Goal: Task Accomplishment & Management: Manage account settings

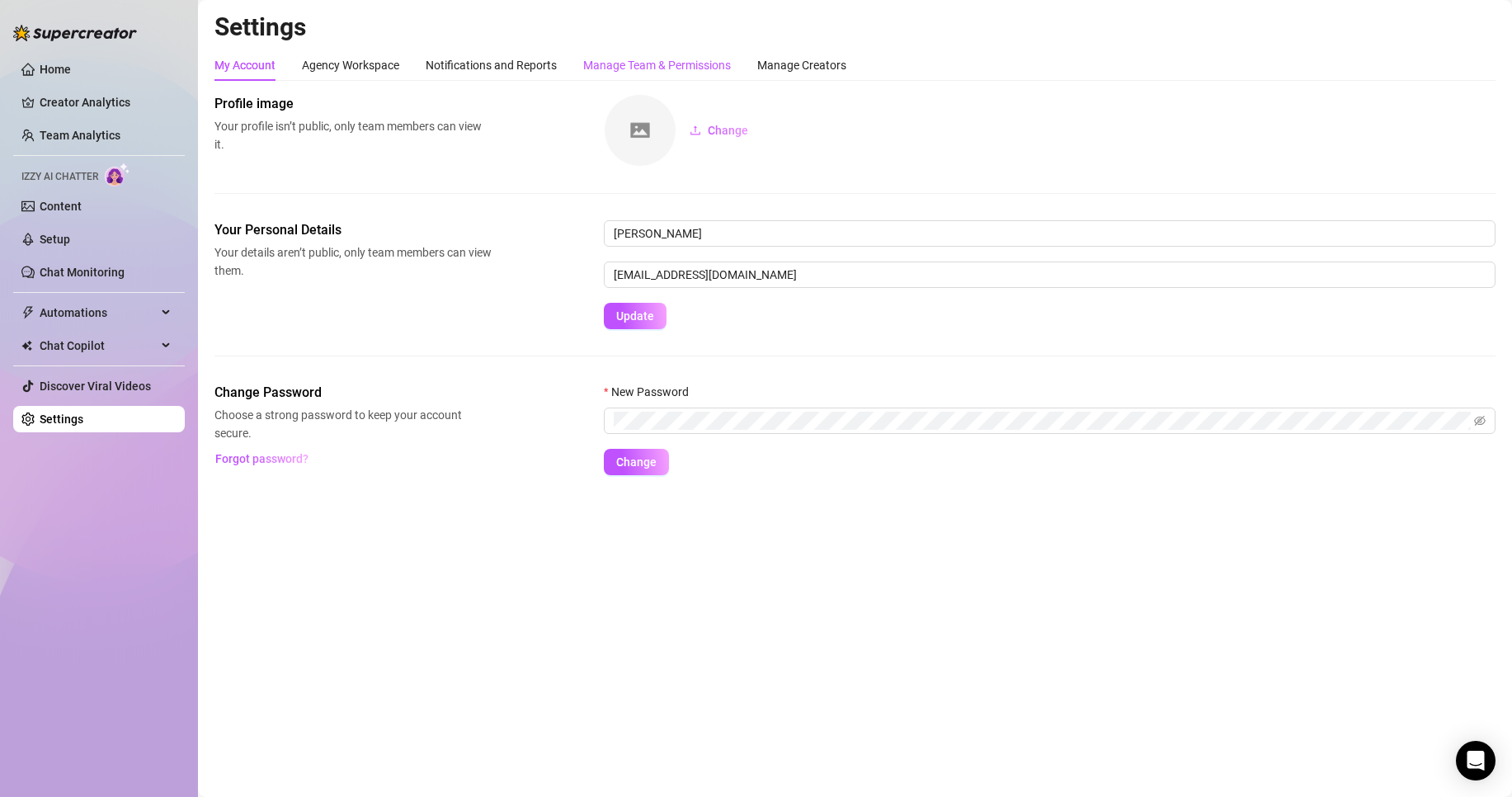
click at [587, 62] on div "Manage Team & Permissions" at bounding box center [657, 65] width 148 height 18
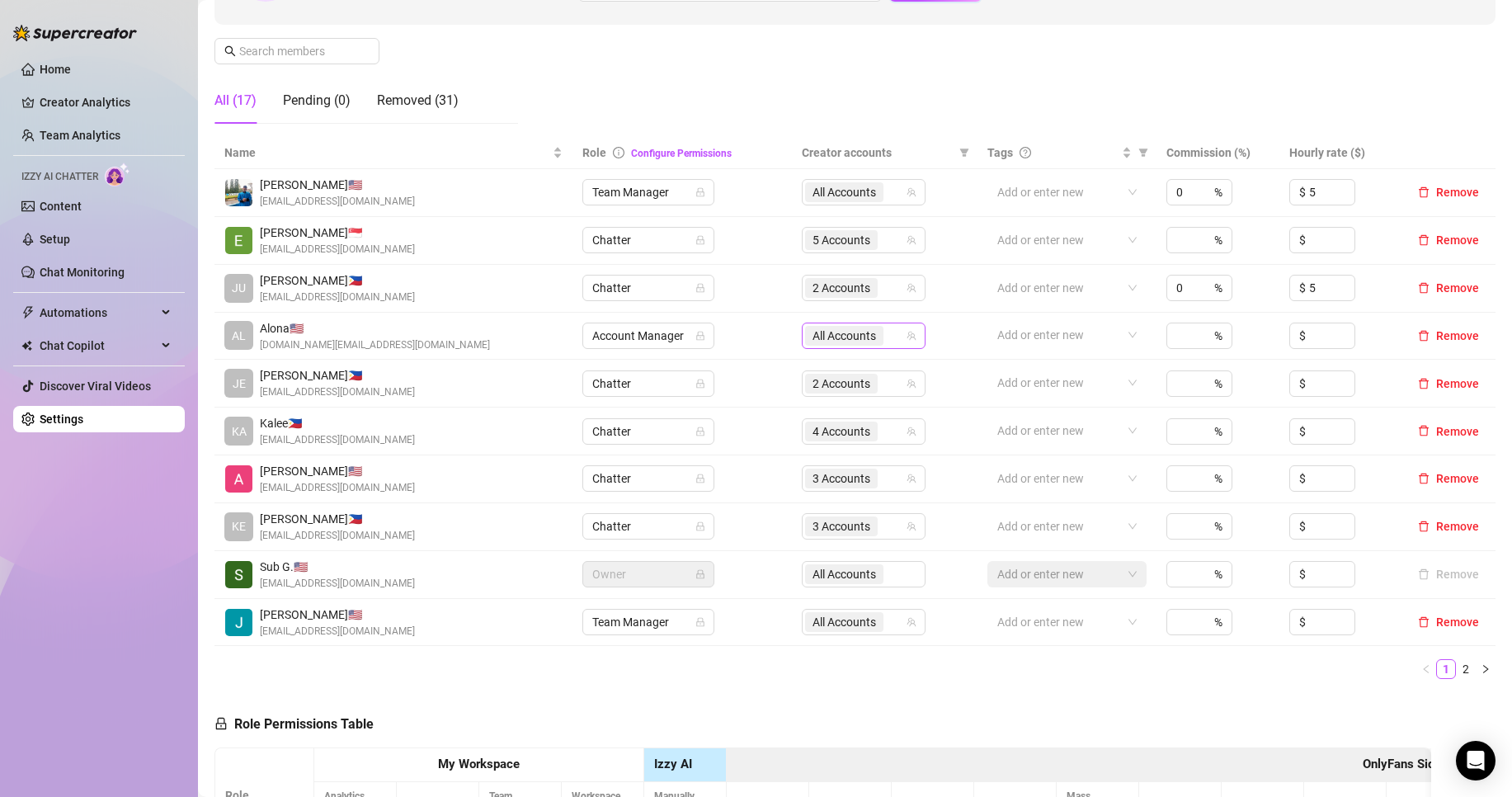
scroll to position [275, 0]
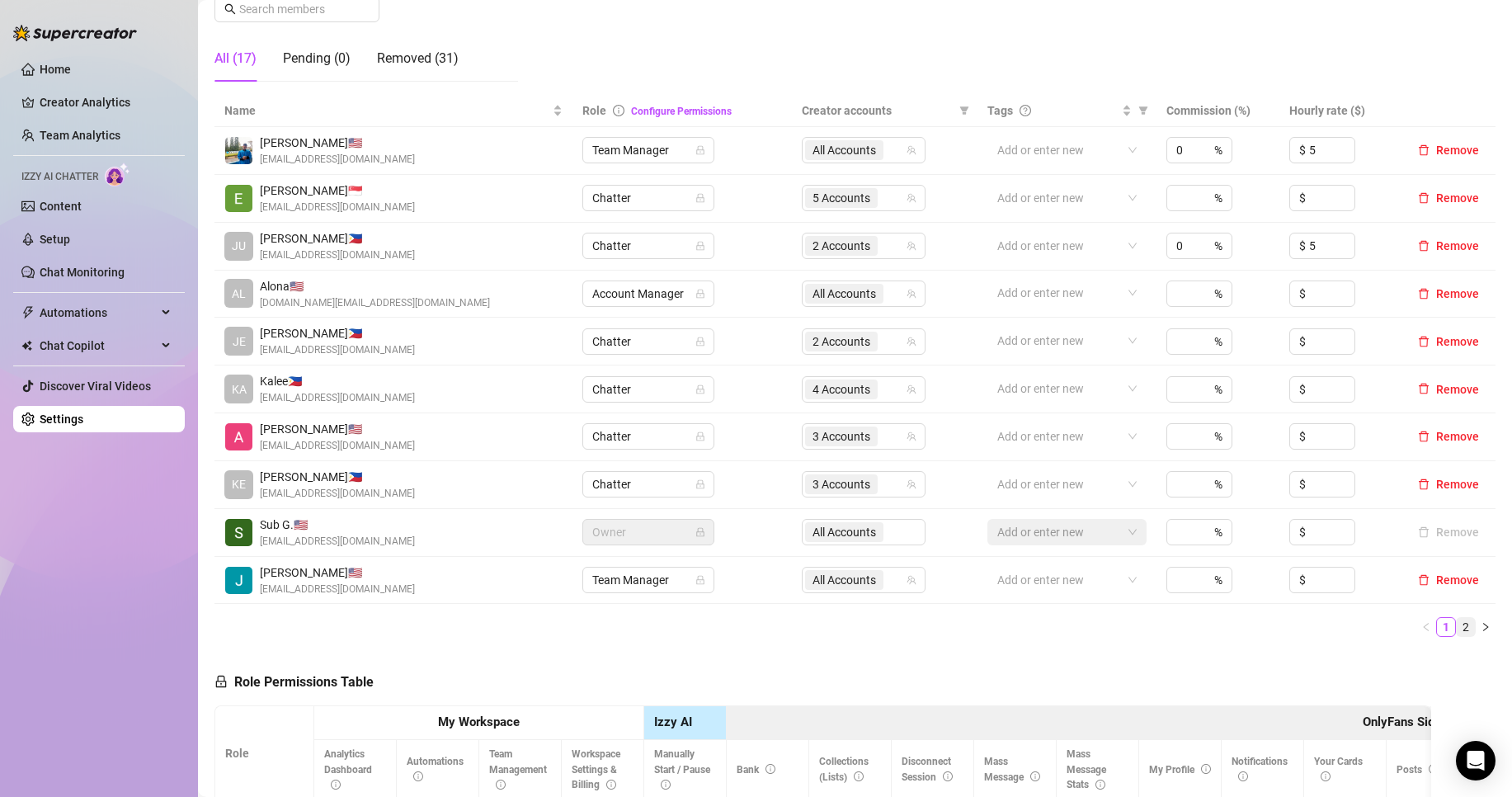
click at [1457, 625] on link "2" at bounding box center [1465, 627] width 18 height 18
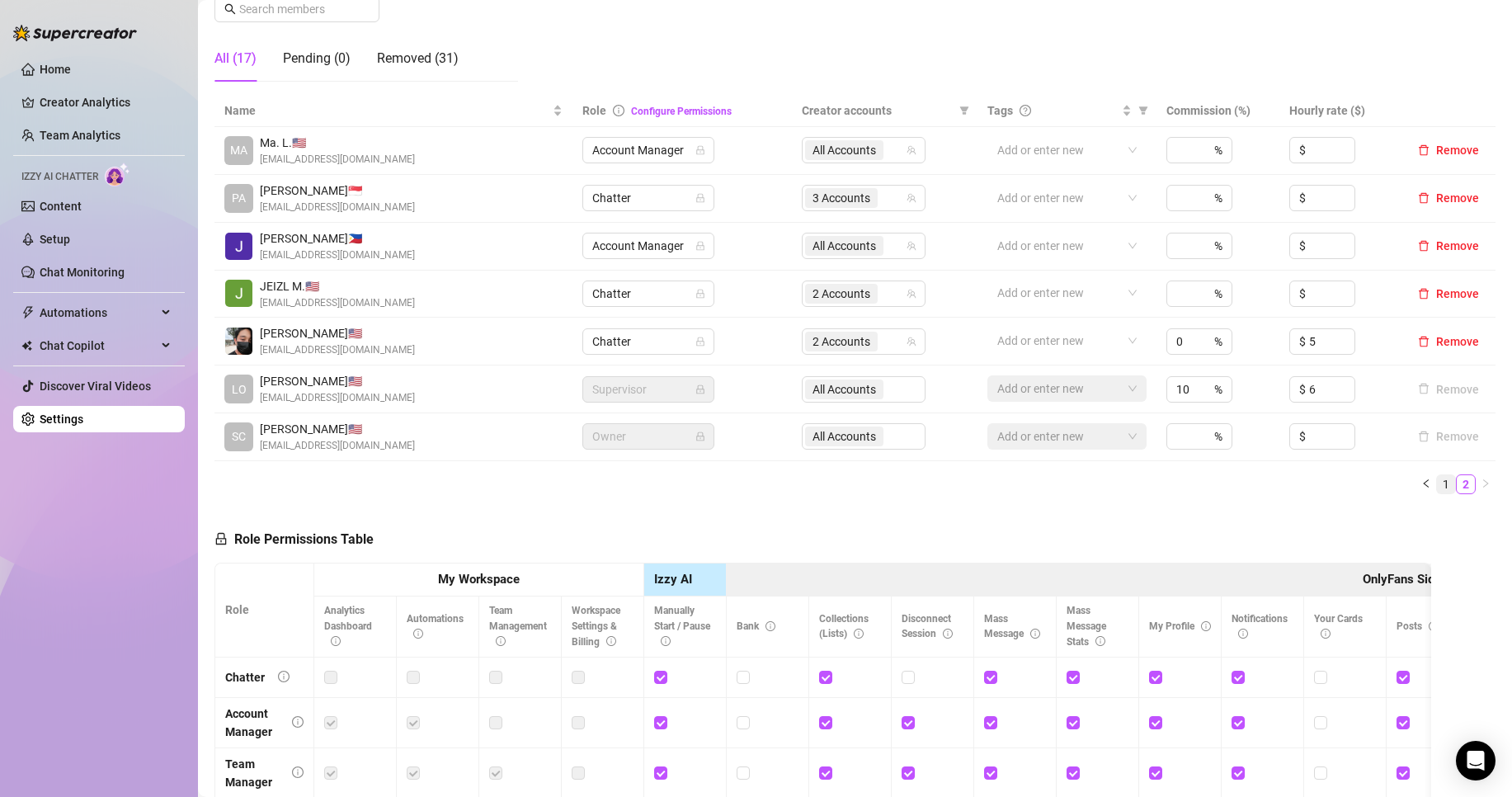
click at [1437, 484] on link "1" at bounding box center [1446, 484] width 18 height 18
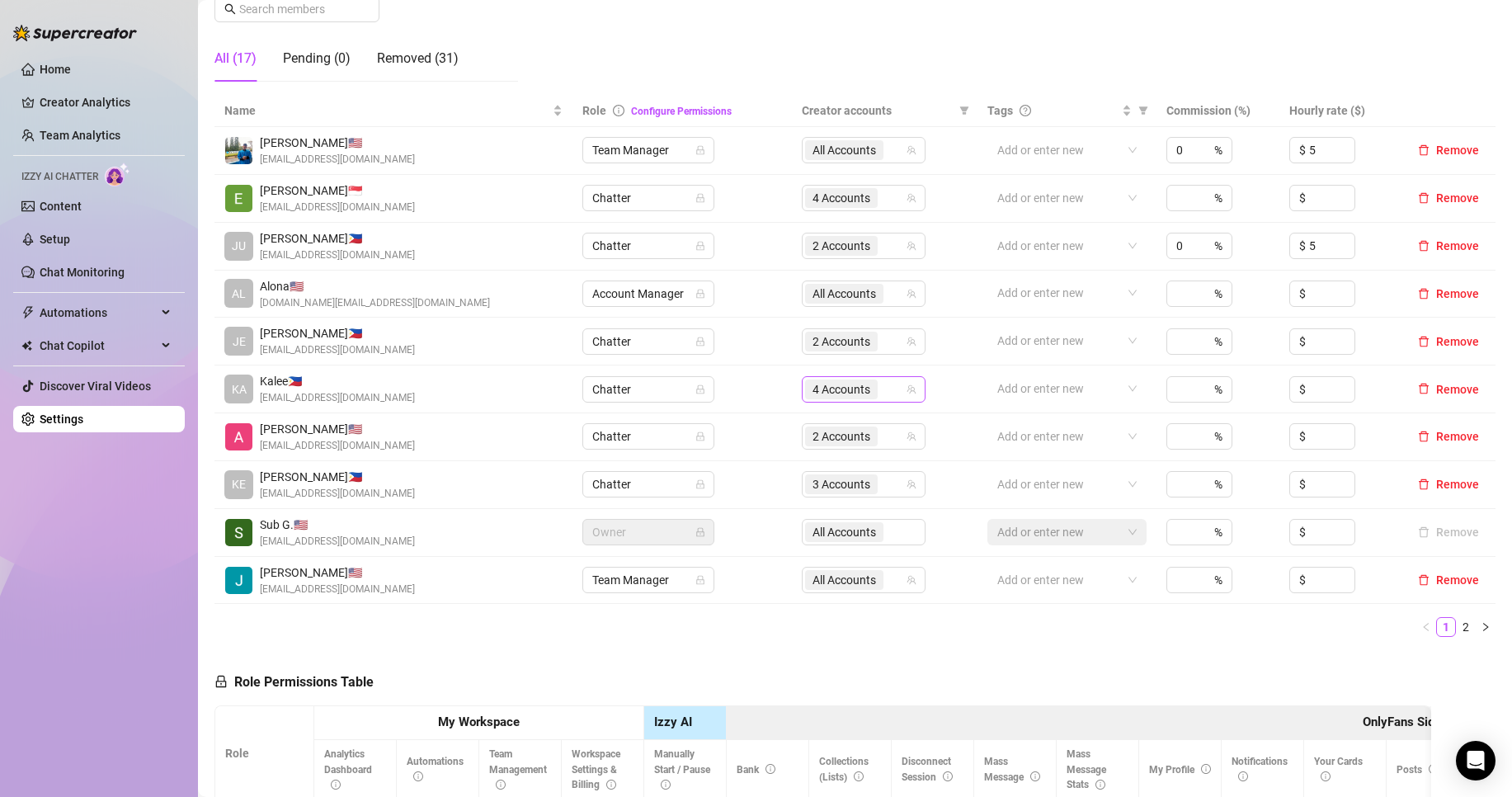
click at [867, 387] on span "4 Accounts" at bounding box center [841, 389] width 72 height 20
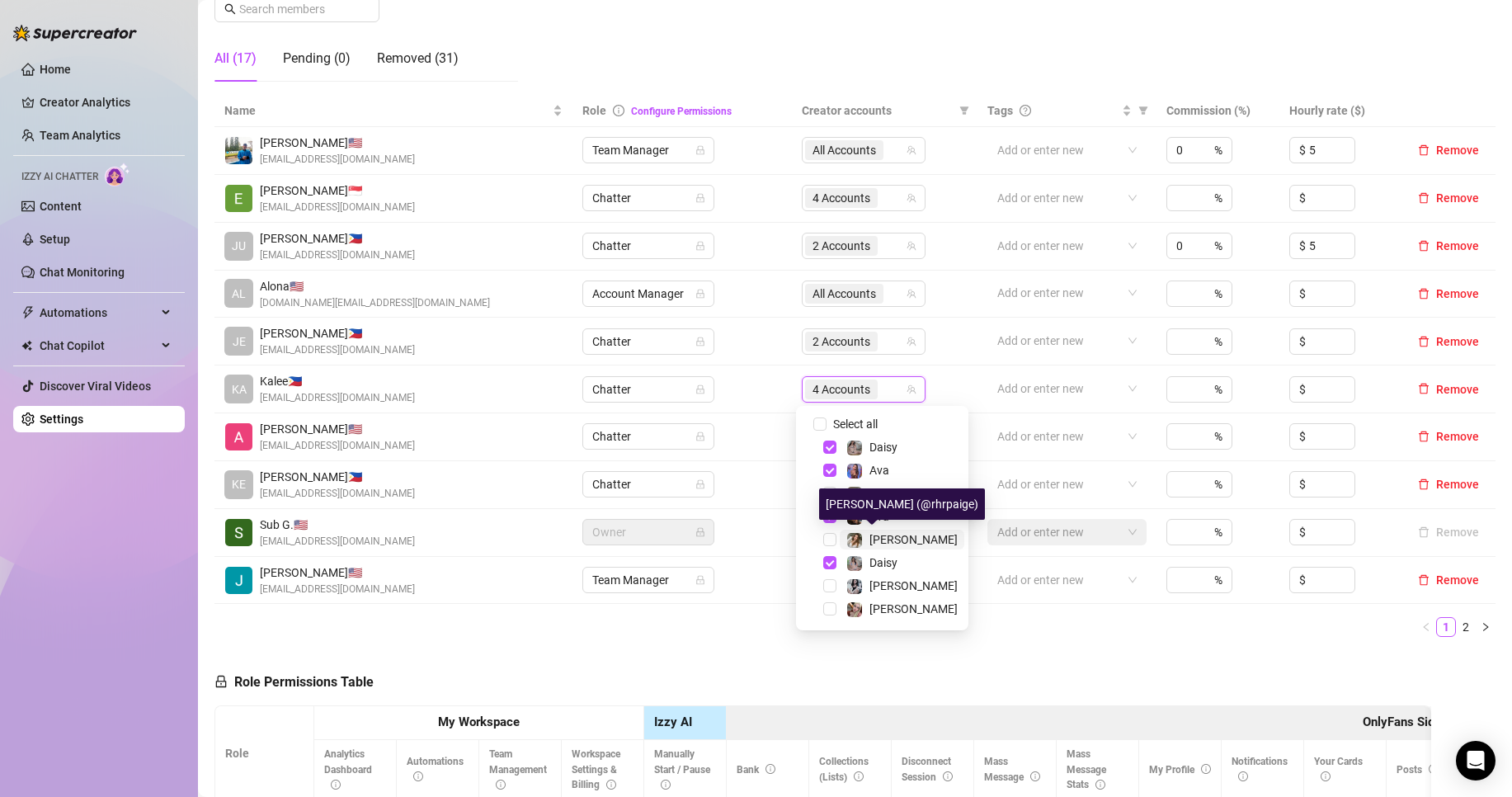
click at [892, 531] on div "[PERSON_NAME]" at bounding box center [914, 540] width 88 height 20
click at [675, 648] on div "Name Role Configure Permissions Creator accounts Tags Commission (%) Hourly rat…" at bounding box center [855, 372] width 1281 height 556
